Goal: Entertainment & Leisure: Consume media (video, audio)

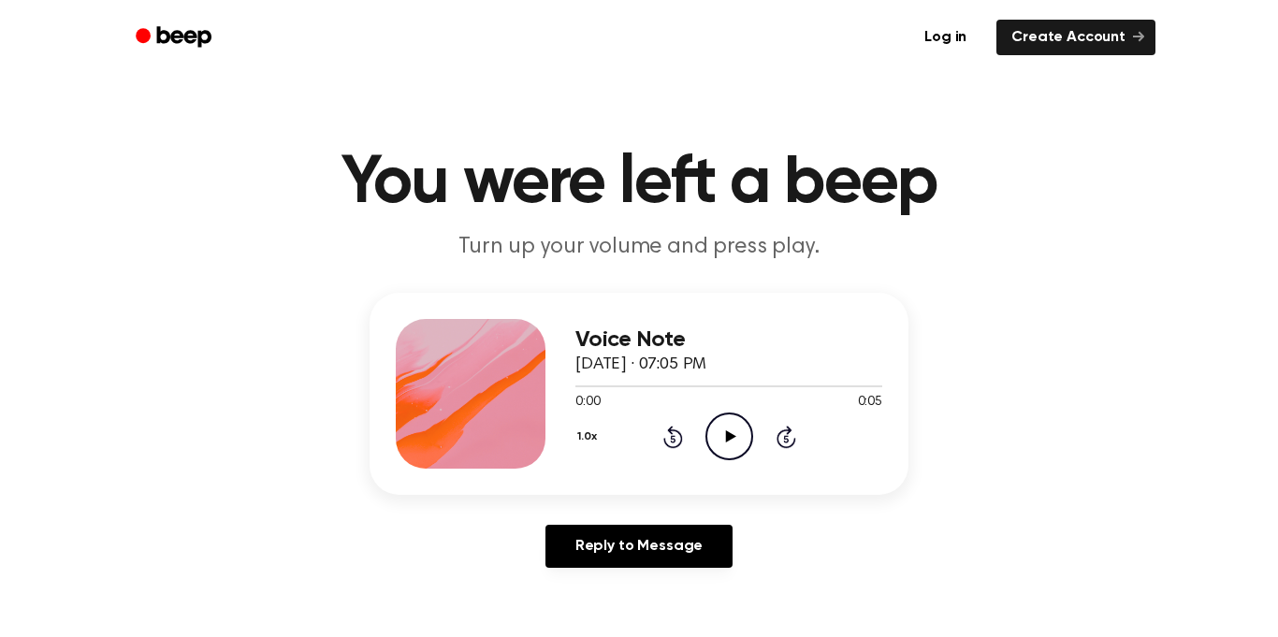
click at [731, 433] on icon "Play Audio" at bounding box center [729, 436] width 48 height 48
click at [731, 433] on icon at bounding box center [729, 436] width 8 height 12
click at [669, 436] on icon "Rewind 5 seconds" at bounding box center [672, 437] width 21 height 24
click at [727, 442] on icon "Play Audio" at bounding box center [729, 436] width 48 height 48
click at [677, 431] on icon at bounding box center [673, 437] width 20 height 22
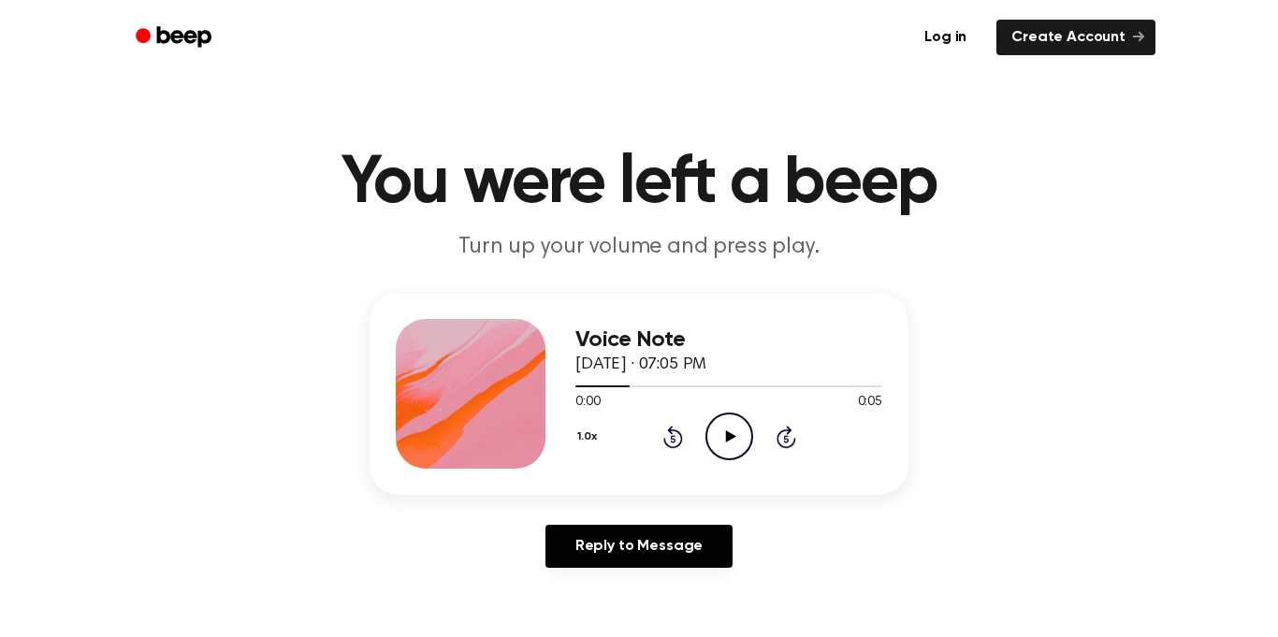
click at [716, 437] on icon "Play Audio" at bounding box center [729, 436] width 48 height 48
click at [676, 436] on icon "Rewind 5 seconds" at bounding box center [672, 437] width 21 height 24
click at [730, 427] on icon "Pause Audio" at bounding box center [729, 436] width 48 height 48
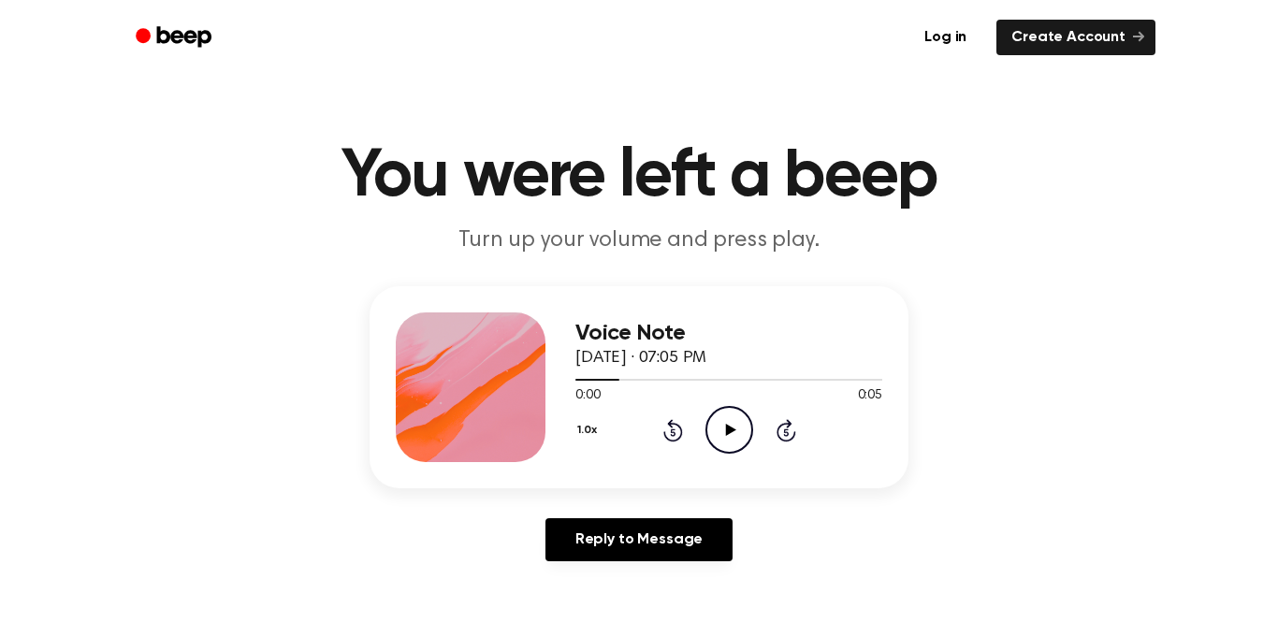
scroll to position [6, 0]
click at [726, 431] on icon at bounding box center [730, 431] width 10 height 12
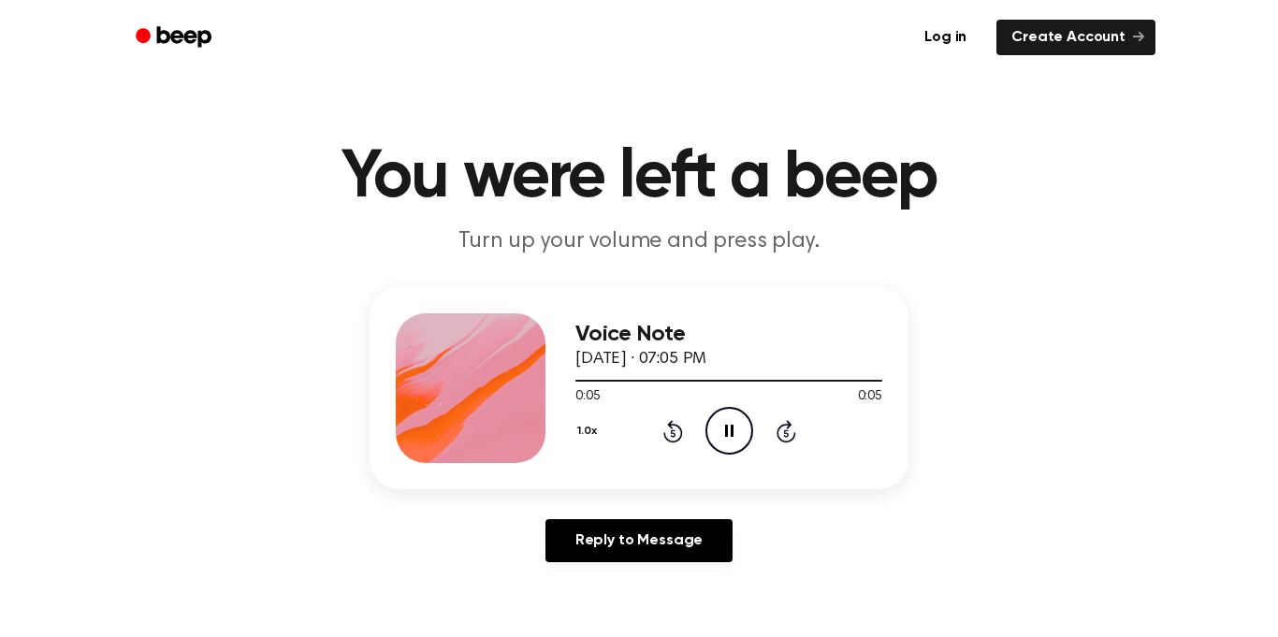
click at [670, 436] on icon "Rewind 5 seconds" at bounding box center [672, 431] width 21 height 24
click at [725, 437] on icon at bounding box center [729, 431] width 8 height 12
click at [735, 412] on icon "Play Audio" at bounding box center [729, 431] width 48 height 48
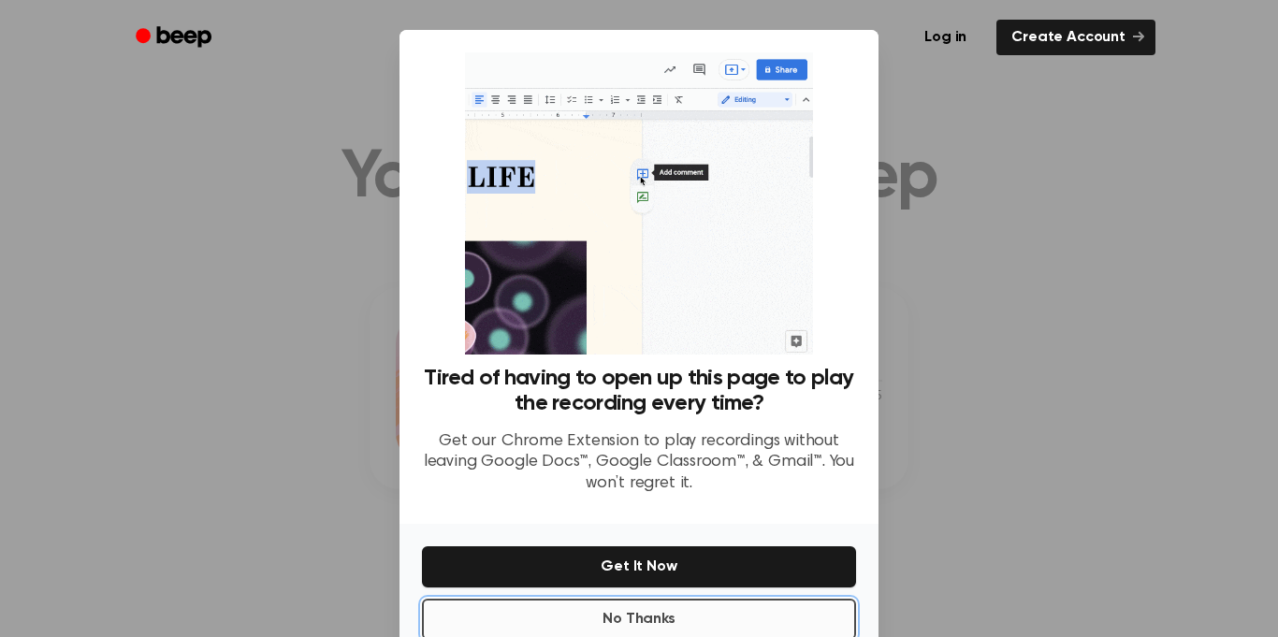
click at [822, 609] on button "No Thanks" at bounding box center [639, 619] width 434 height 41
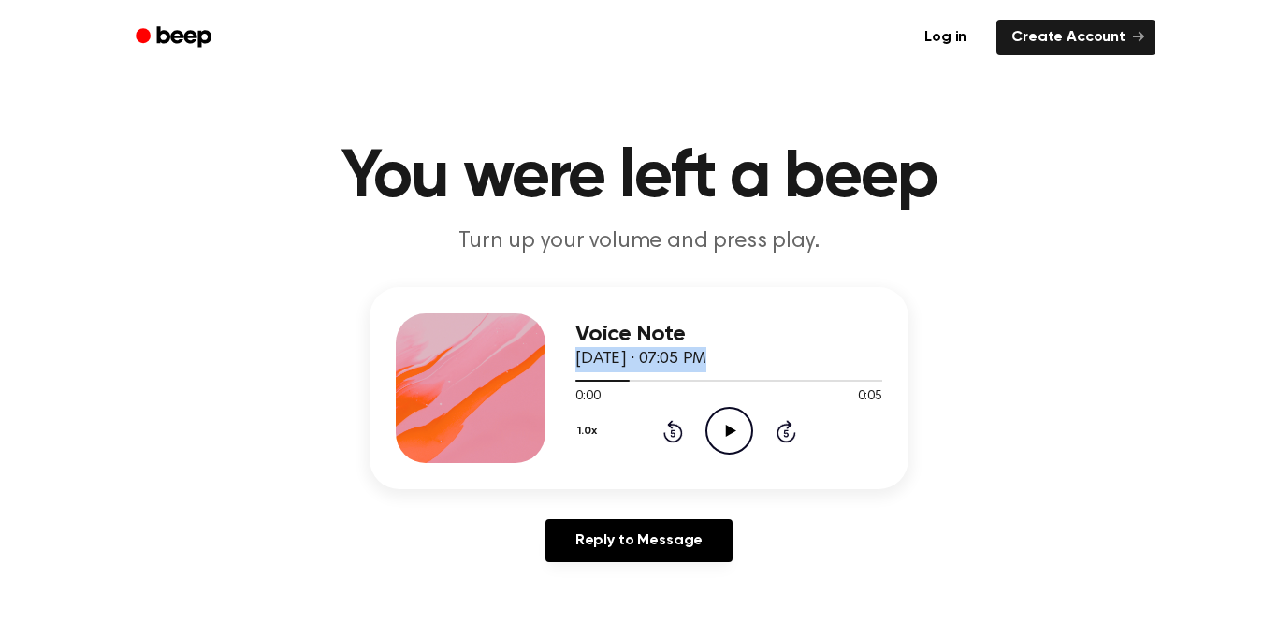
drag, startPoint x: 627, startPoint y: 375, endPoint x: 570, endPoint y: 365, distance: 57.0
click at [570, 365] on div "Voice Note [DATE] · 07:05 PM 0:00 0:05 Your browser does not support the [objec…" at bounding box center [638, 388] width 539 height 202
click at [743, 425] on icon "Play Audio" at bounding box center [729, 431] width 48 height 48
click at [680, 430] on icon at bounding box center [673, 431] width 20 height 22
click at [675, 435] on icon "Rewind 5 seconds" at bounding box center [672, 431] width 21 height 24
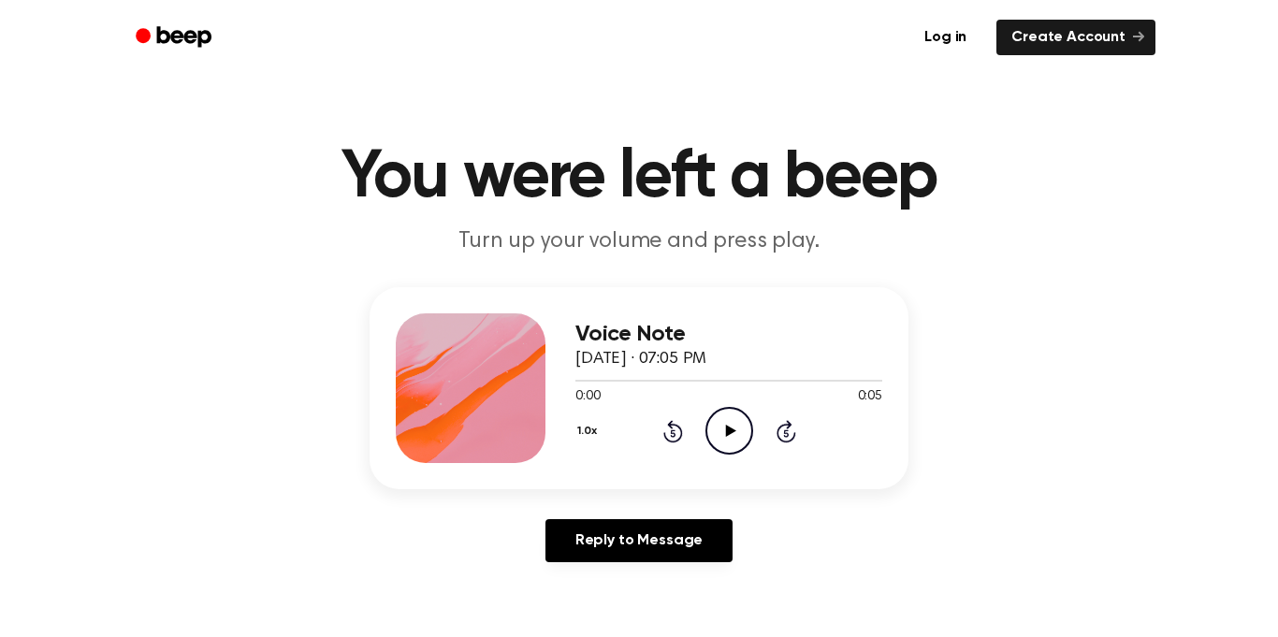
click at [736, 434] on icon "Play Audio" at bounding box center [729, 431] width 48 height 48
click at [736, 434] on icon "Pause Audio" at bounding box center [729, 431] width 48 height 48
click at [736, 434] on icon "Play Audio" at bounding box center [729, 431] width 48 height 48
click at [734, 434] on icon "Play Audio" at bounding box center [729, 431] width 48 height 48
click at [732, 439] on icon "Pause Audio" at bounding box center [729, 431] width 48 height 48
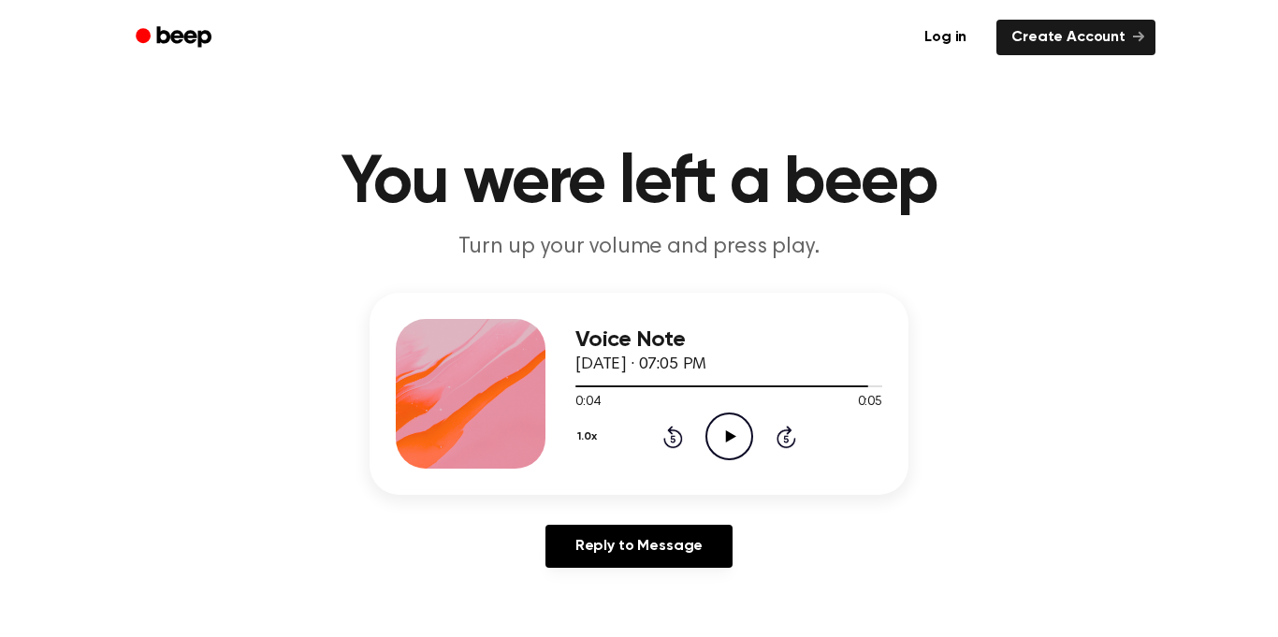
scroll to position [1, 0]
click at [678, 436] on icon "Rewind 5 seconds" at bounding box center [672, 436] width 21 height 24
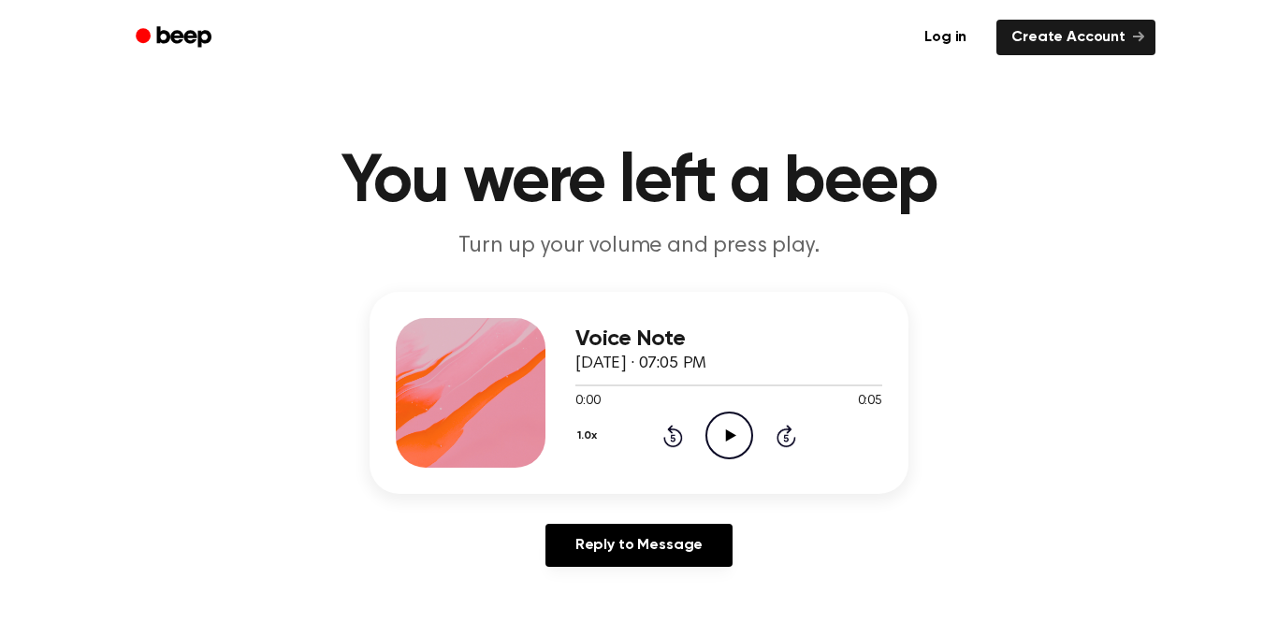
click at [1028, 614] on main "You were left a beep Turn up your volume and press play. Voice Note [DATE] · 07…" at bounding box center [639, 575] width 1278 height 1153
click at [747, 445] on icon "Play Audio" at bounding box center [729, 436] width 48 height 48
click at [723, 434] on icon "Pause Audio" at bounding box center [729, 436] width 48 height 48
drag, startPoint x: 747, startPoint y: 387, endPoint x: 573, endPoint y: 382, distance: 174.0
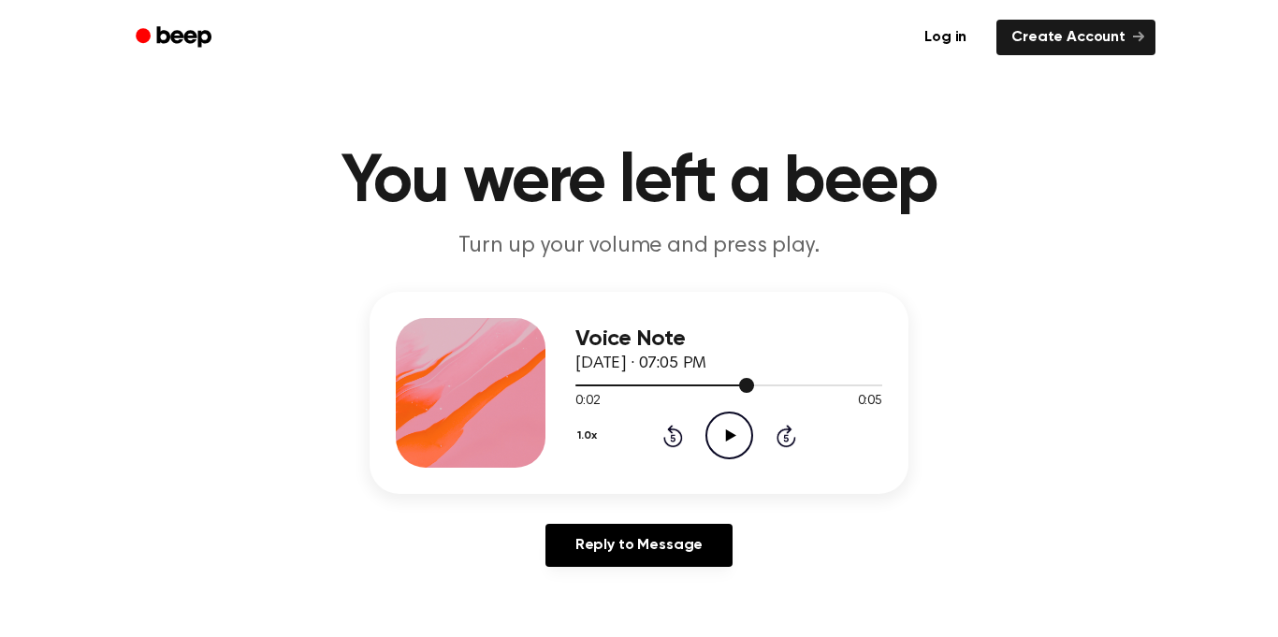
click at [573, 382] on div "Voice Note [DATE] · 07:05 PM 0:02 0:05 Your browser does not support the [objec…" at bounding box center [638, 393] width 539 height 202
click at [684, 387] on div at bounding box center [728, 384] width 307 height 15
click at [630, 387] on div at bounding box center [728, 384] width 307 height 15
click at [577, 388] on div at bounding box center [728, 384] width 307 height 15
click at [729, 435] on icon at bounding box center [730, 435] width 10 height 12
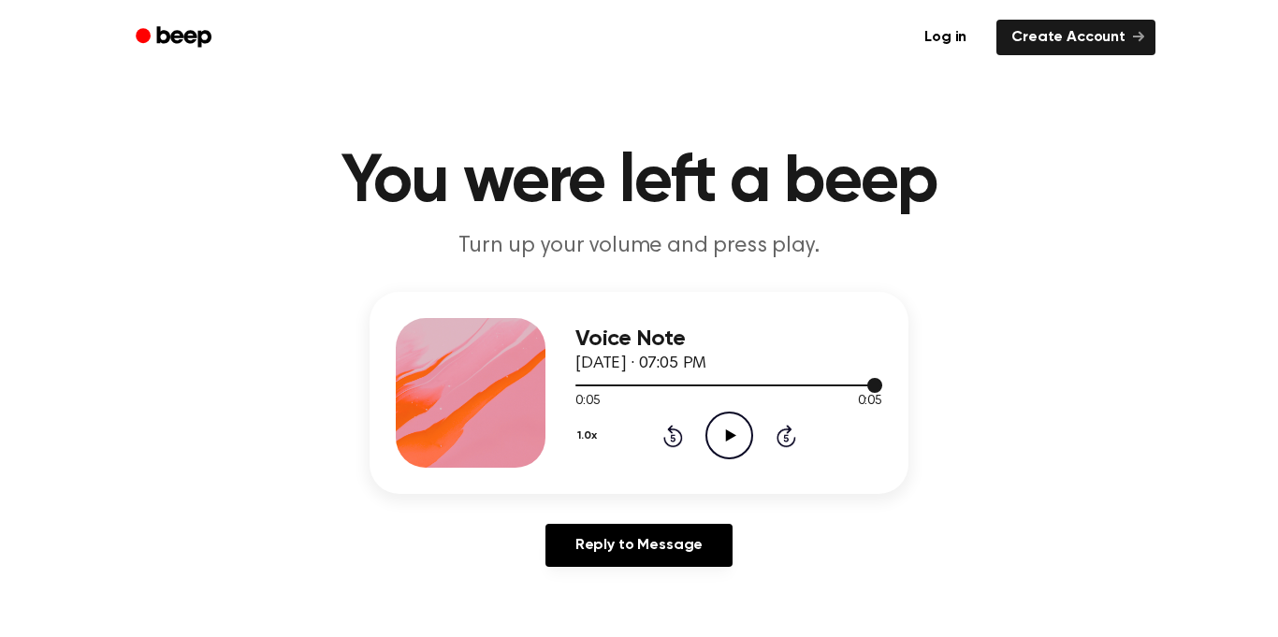
click at [575, 383] on div at bounding box center [728, 384] width 307 height 15
click at [729, 436] on icon at bounding box center [730, 435] width 10 height 12
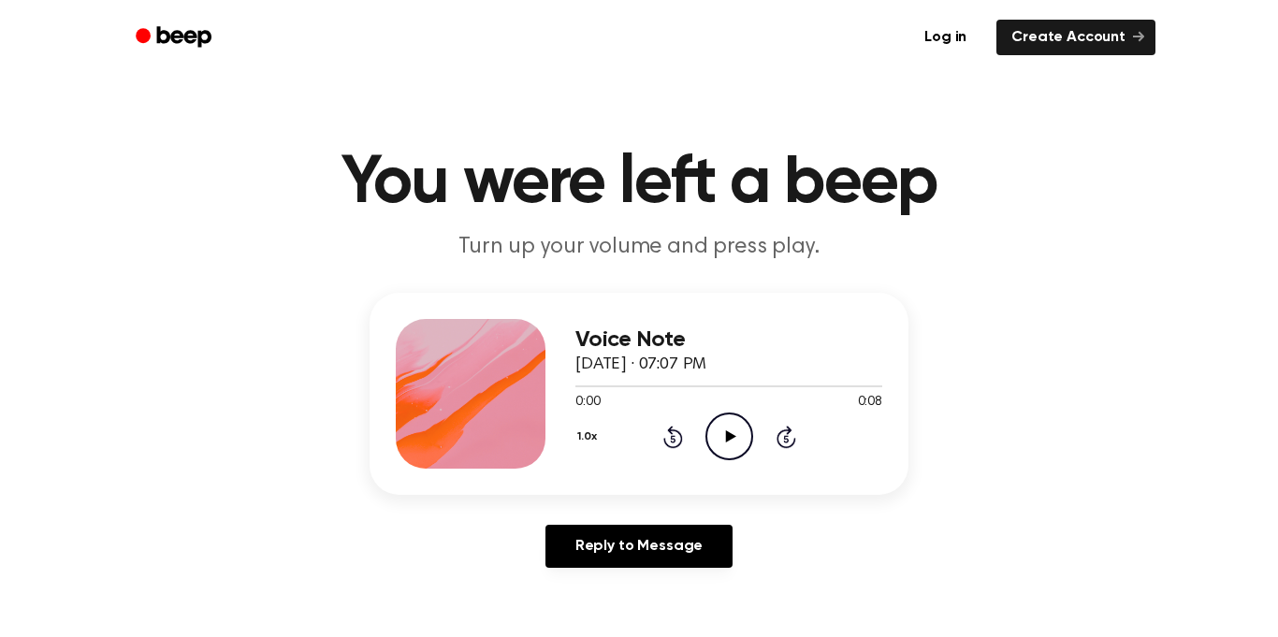
click at [726, 439] on icon at bounding box center [730, 436] width 10 height 12
